Goal: Task Accomplishment & Management: Manage account settings

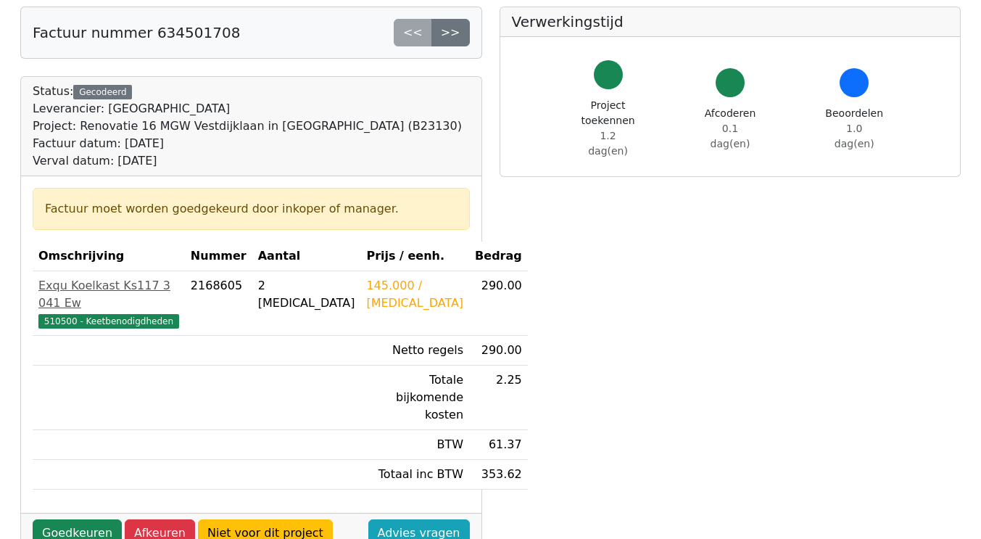
scroll to position [290, 0]
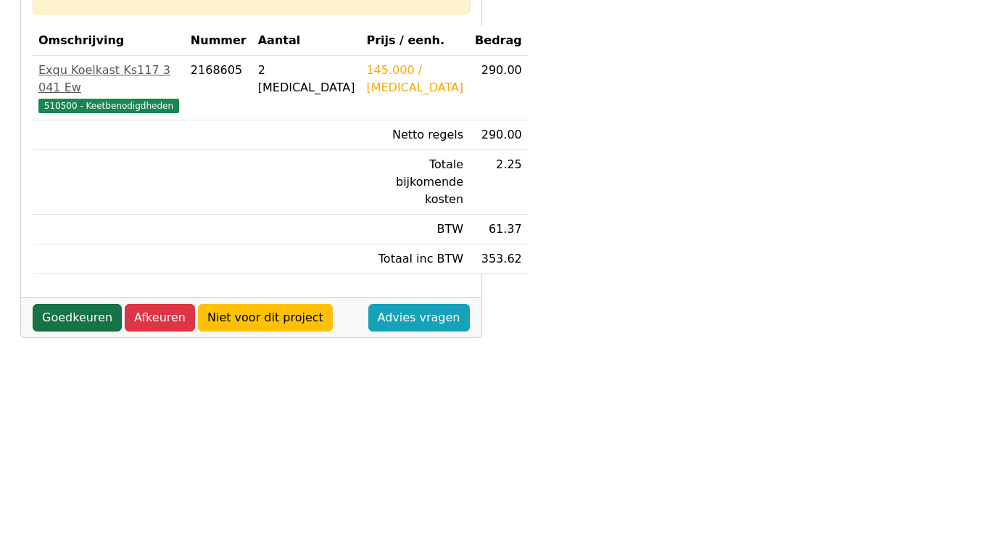
click at [99, 304] on link "Goedkeuren" at bounding box center [77, 318] width 89 height 28
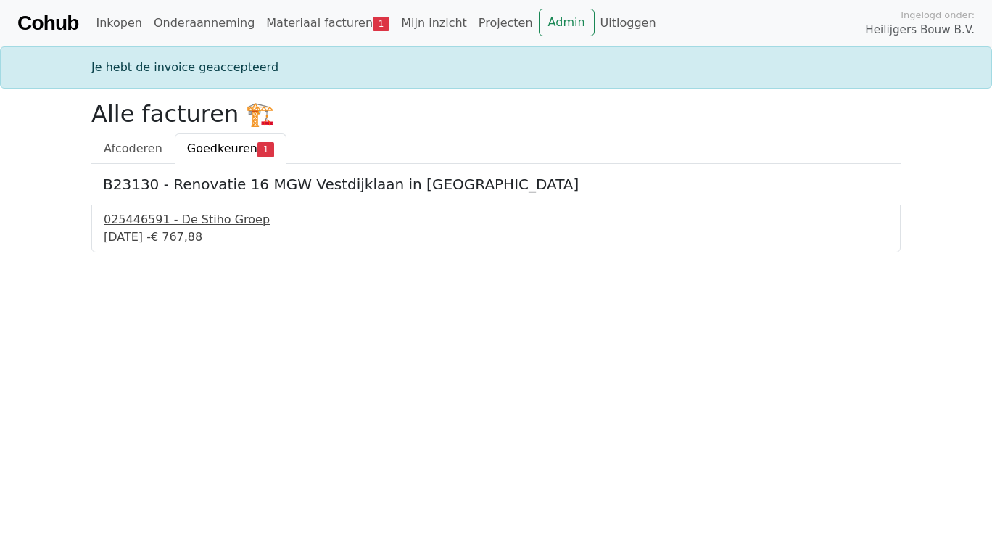
click at [176, 225] on div "025446591 - De Stiho Groep" at bounding box center [496, 219] width 784 height 17
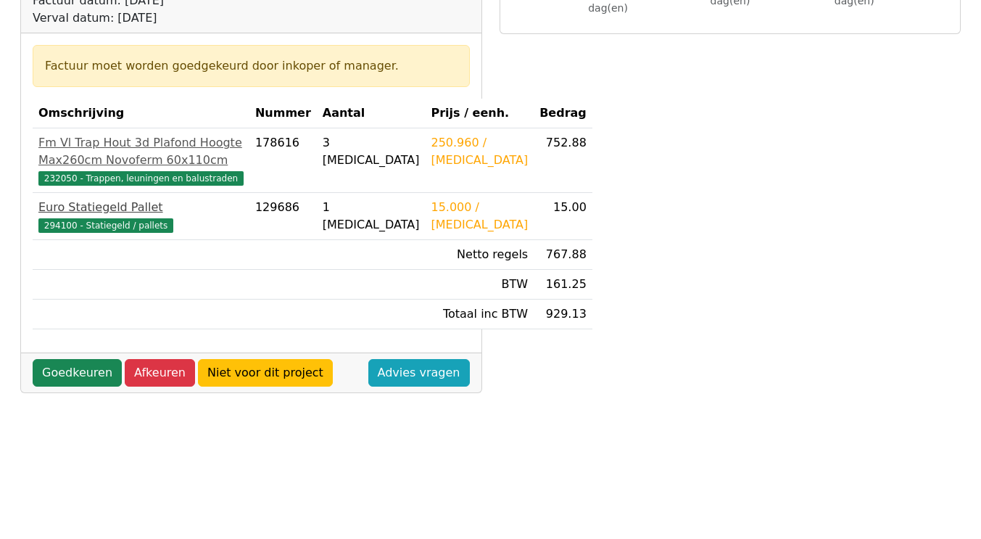
scroll to position [290, 0]
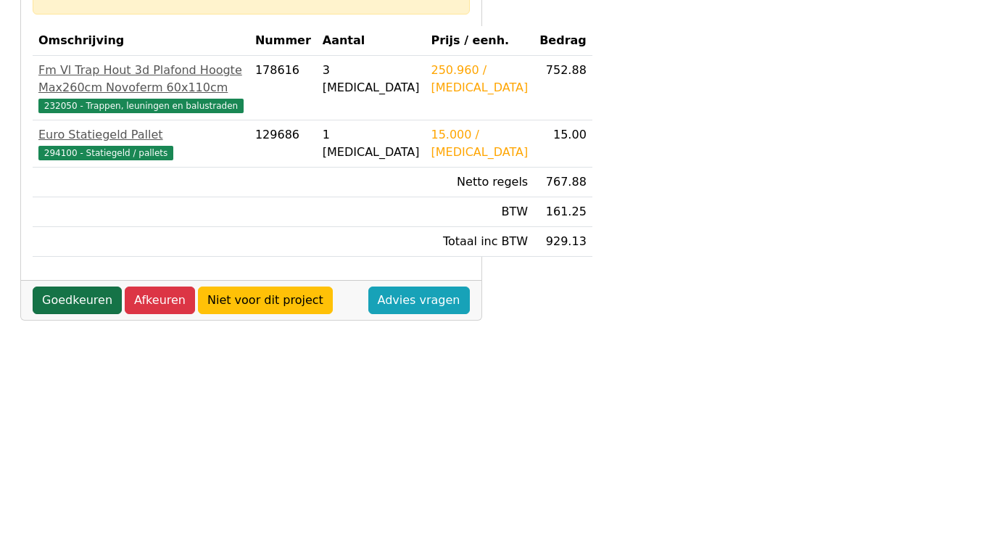
click at [75, 314] on link "Goedkeuren" at bounding box center [77, 300] width 89 height 28
